Goal: Check status

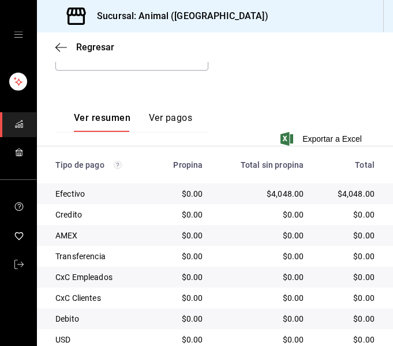
scroll to position [280, 0]
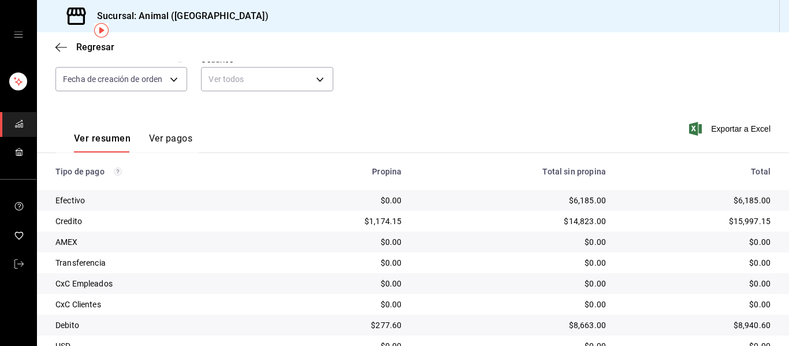
scroll to position [49, 0]
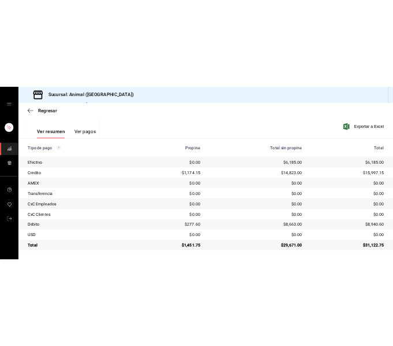
scroll to position [164, 0]
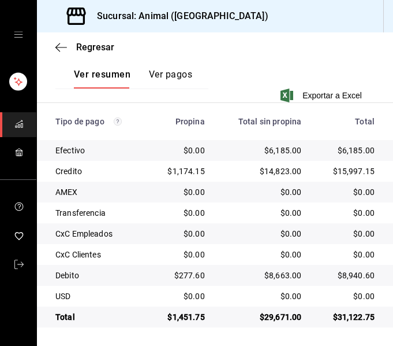
scroll to position [280, 0]
click at [127, 210] on div "Transferencia" at bounding box center [97, 213] width 84 height 12
